Goal: Task Accomplishment & Management: Manage account settings

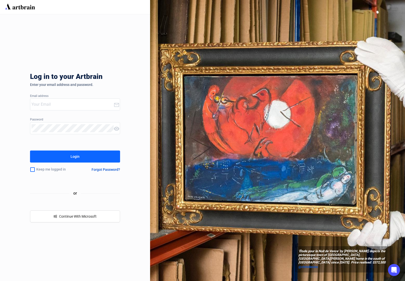
type input "[PERSON_NAME][EMAIL_ADDRESS][DOMAIN_NAME]"
click at [135, 274] on div "Log in to your Artbrain Enter your email address and password. Email address [P…" at bounding box center [75, 147] width 150 height 267
click at [97, 155] on button "Login" at bounding box center [75, 156] width 90 height 12
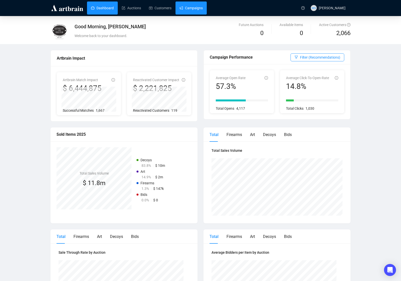
click at [187, 8] on link "Campaigns" at bounding box center [191, 8] width 23 height 13
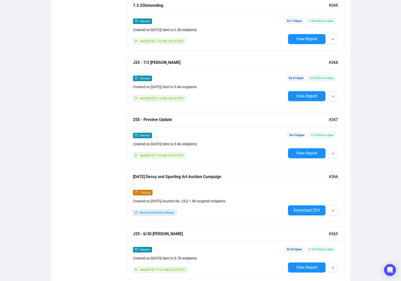
scroll to position [1352, 0]
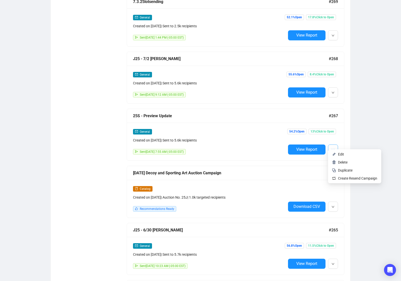
click at [331, 145] on button "button" at bounding box center [333, 149] width 10 height 10
click at [344, 171] on span "Duplicate" at bounding box center [345, 170] width 15 height 4
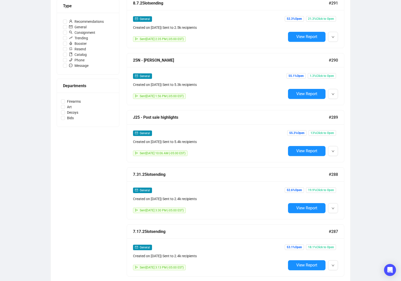
scroll to position [10, 0]
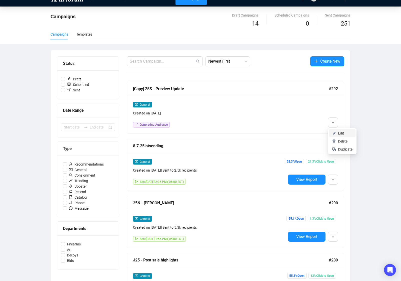
click at [337, 134] on li "Edit" at bounding box center [342, 133] width 27 height 8
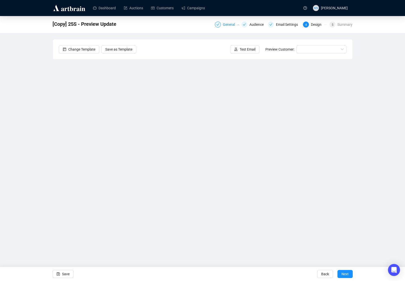
click at [233, 25] on div "General" at bounding box center [230, 25] width 15 height 6
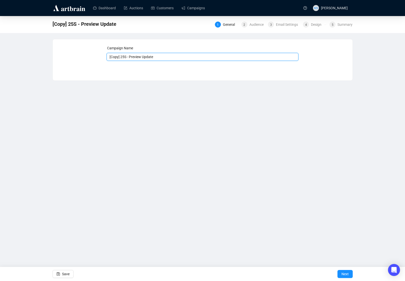
drag, startPoint x: 121, startPoint y: 56, endPoint x: 94, endPoint y: 54, distance: 27.1
click at [94, 54] on div "Campaign Name [Copy] 25S - Preview Update Save Next" at bounding box center [203, 56] width 288 height 22
drag, startPoint x: 122, startPoint y: 57, endPoint x: 178, endPoint y: 53, distance: 56.4
click at [181, 53] on input "25S - Preview Update" at bounding box center [203, 57] width 192 height 8
type input "25S - Catalog Online"
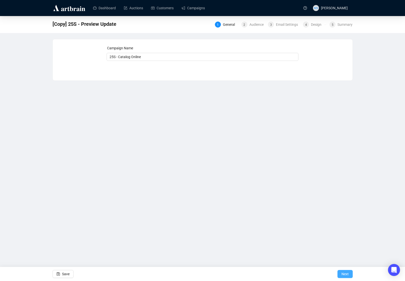
click at [345, 271] on span "Next" at bounding box center [345, 274] width 7 height 14
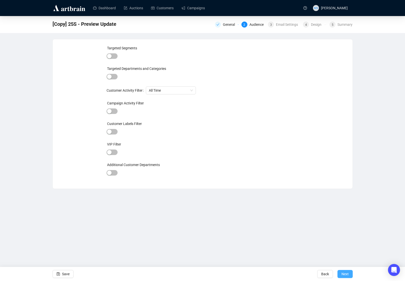
click at [350, 274] on button "Next" at bounding box center [345, 274] width 15 height 8
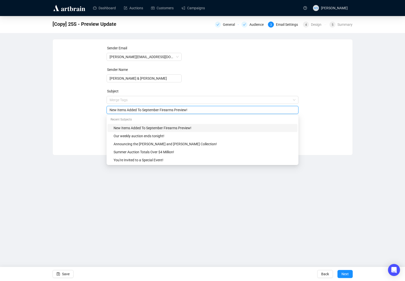
drag, startPoint x: 189, startPoint y: 101, endPoint x: 100, endPoint y: 103, distance: 89.6
click at [100, 103] on div "Sender Email [PERSON_NAME][EMAIL_ADDRESS][DOMAIN_NAME] Sender Name [PERSON_NAME…" at bounding box center [203, 93] width 288 height 96
type input "September Fine Firearm Auction Catalog Online"
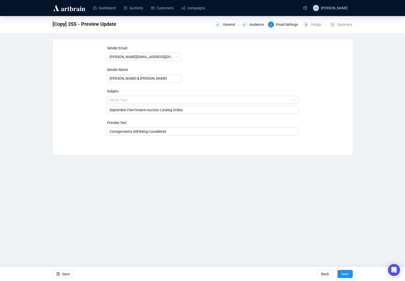
click at [243, 279] on div "Save Back Next" at bounding box center [202, 274] width 405 height 14
click at [177, 133] on input "Consignments Still Being Considered" at bounding box center [203, 132] width 186 height 6
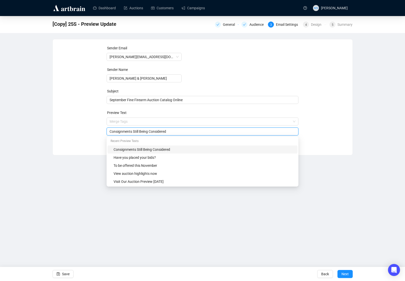
click at [177, 133] on input "Consignments Still Being Considered" at bounding box center [203, 132] width 186 height 6
type input "View the entire sale now"
click at [188, 101] on span "September Fine Firearm Auction Catalog Online" at bounding box center [203, 100] width 192 height 4
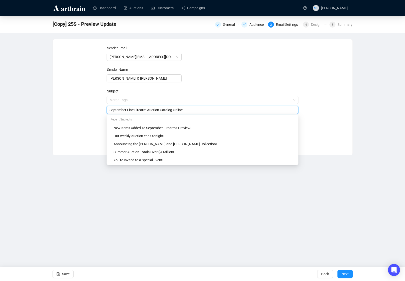
drag, startPoint x: 135, startPoint y: 109, endPoint x: 147, endPoint y: 109, distance: 12.3
click at [147, 109] on input "September Fine Firearm Auction Catalog Online!" at bounding box center [203, 110] width 186 height 6
type input "September Fine Sporting Arms Auction Catalog Online!"
click at [360, 190] on div "Dashboard Auctions Customers Campaigns MS [PERSON_NAME] [Copy] 25S - Preview Up…" at bounding box center [202, 140] width 405 height 281
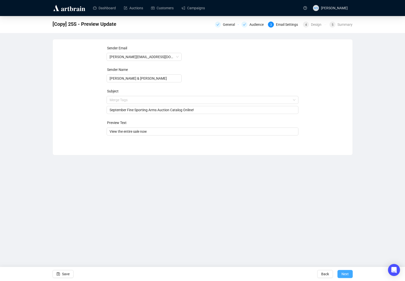
click at [348, 274] on span "Next" at bounding box center [345, 274] width 7 height 14
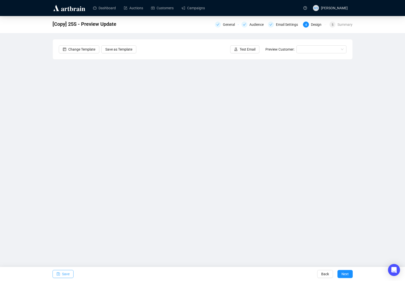
click at [60, 276] on span "button" at bounding box center [59, 274] width 4 height 14
click at [71, 277] on button "Save" at bounding box center [63, 274] width 21 height 8
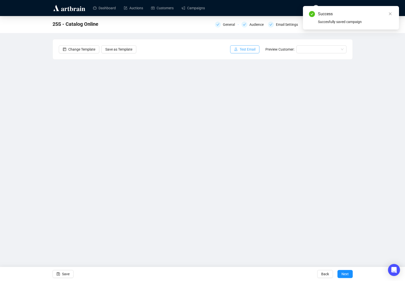
click at [236, 53] on button "Test Email" at bounding box center [244, 49] width 29 height 8
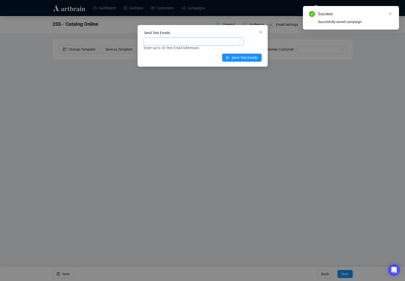
click at [224, 42] on div at bounding box center [191, 41] width 93 height 7
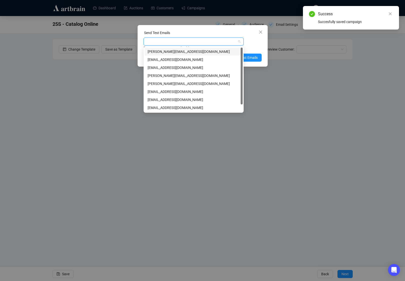
click at [207, 53] on div "[PERSON_NAME][EMAIL_ADDRESS][DOMAIN_NAME]" at bounding box center [194, 52] width 92 height 6
click at [255, 45] on div "Enter up to 20 Test Email Addresses" at bounding box center [203, 48] width 118 height 6
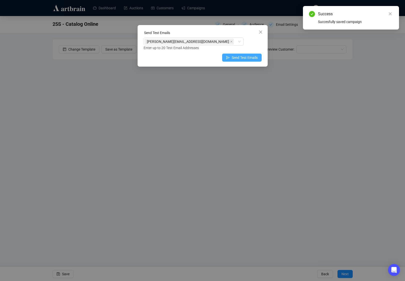
click at [255, 57] on span "Send Test Emails" at bounding box center [245, 58] width 26 height 6
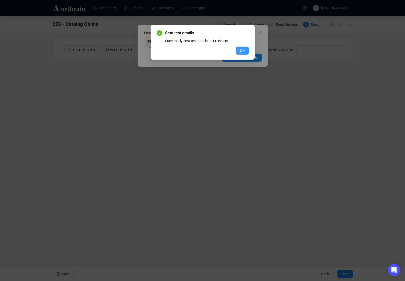
click at [244, 50] on span "OK" at bounding box center [242, 51] width 5 height 6
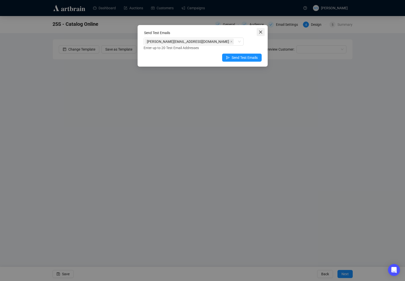
click at [262, 34] on icon "close" at bounding box center [261, 32] width 4 height 4
